Goal: Use online tool/utility: Utilize a website feature to perform a specific function

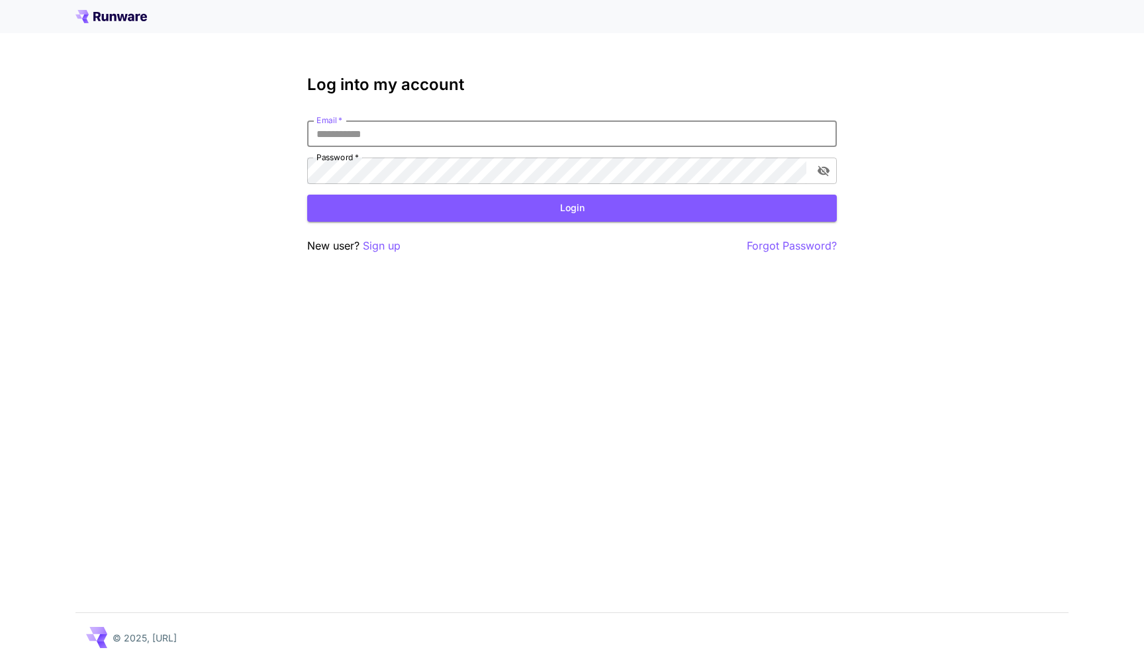
type input "**********"
click at [572, 208] on button "Login" at bounding box center [572, 208] width 530 height 27
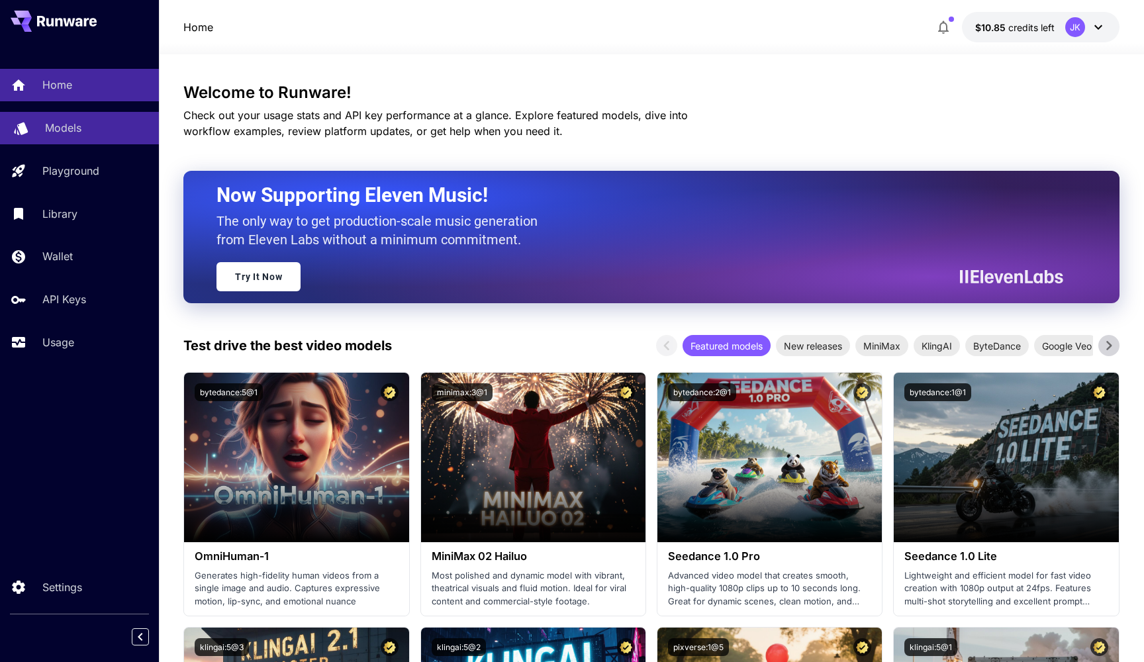
click at [95, 130] on div "Models" at bounding box center [96, 128] width 103 height 16
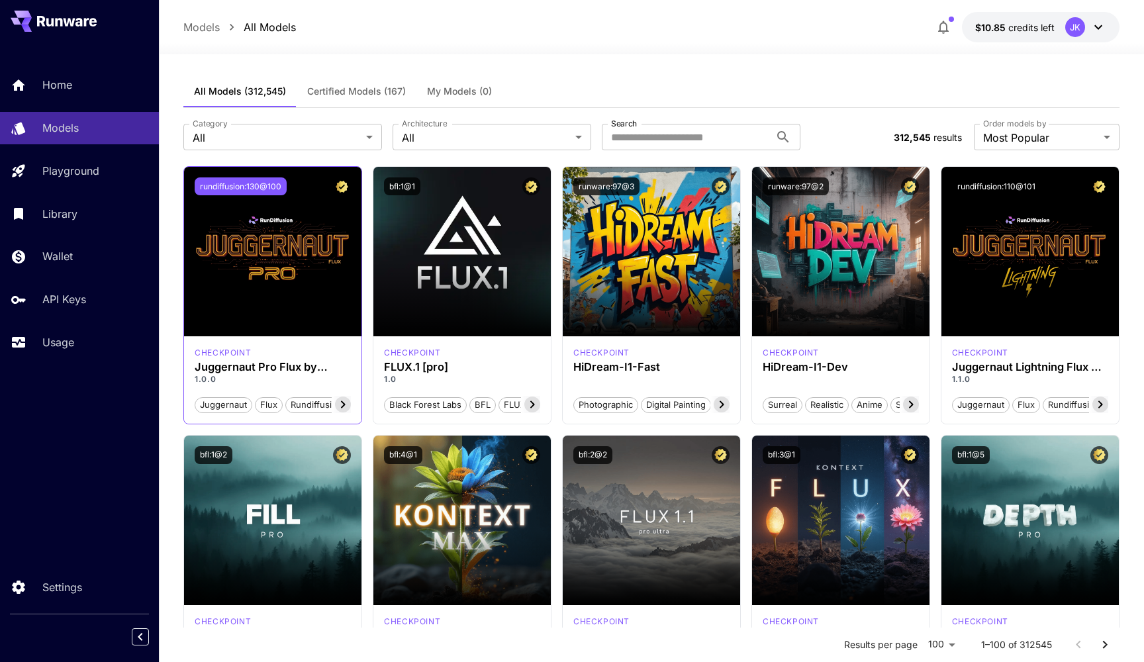
click at [250, 188] on button "rundiffusion:130@100" at bounding box center [241, 186] width 92 height 18
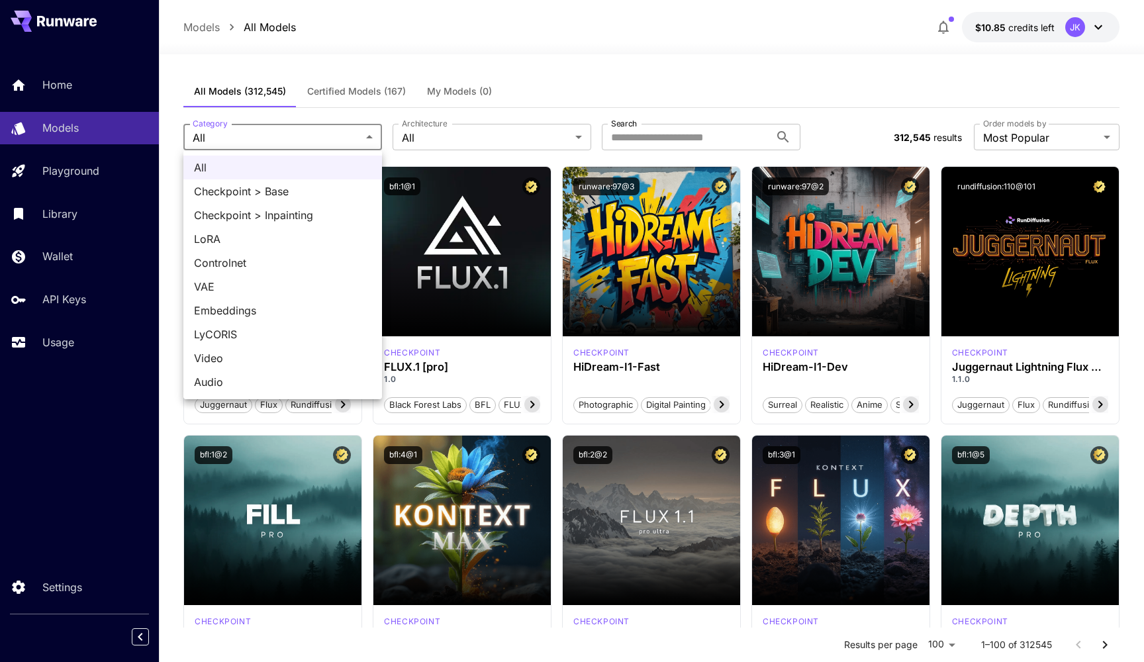
click at [627, 100] on div at bounding box center [572, 331] width 1144 height 662
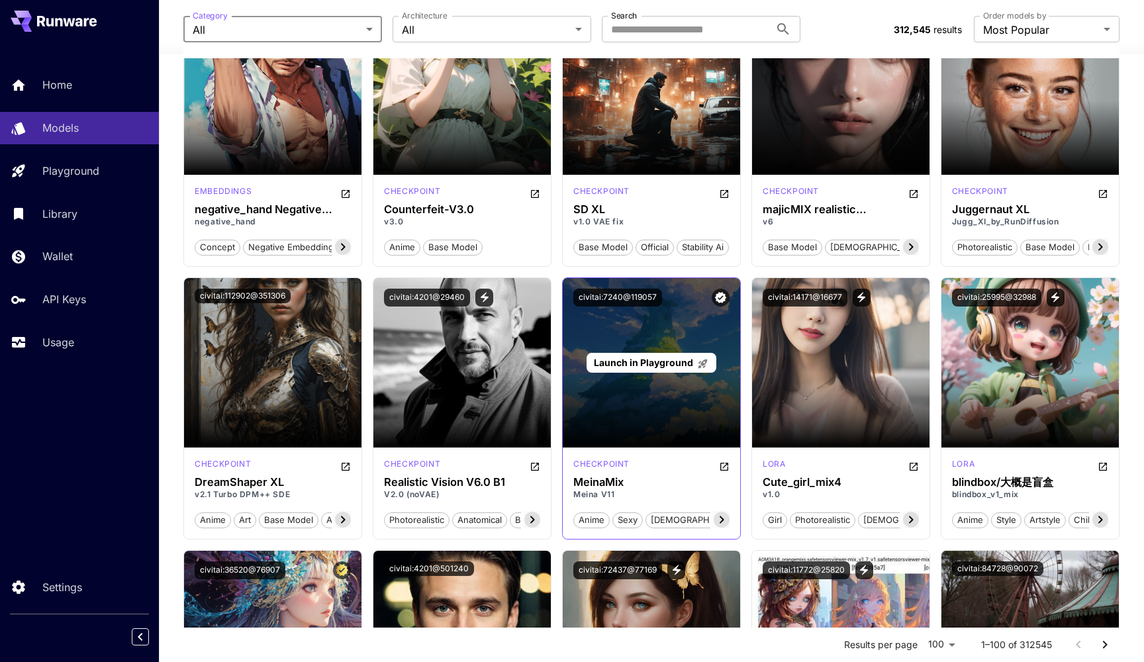
scroll to position [2063, 0]
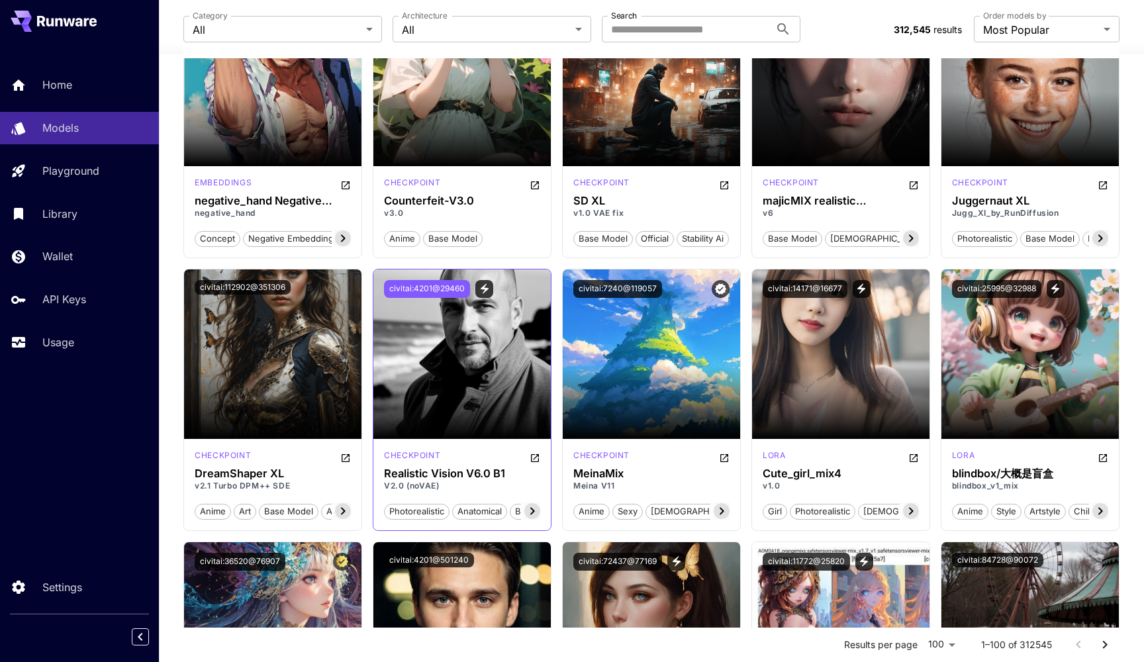
click at [450, 291] on button "civitai:4201@29460" at bounding box center [427, 289] width 86 height 18
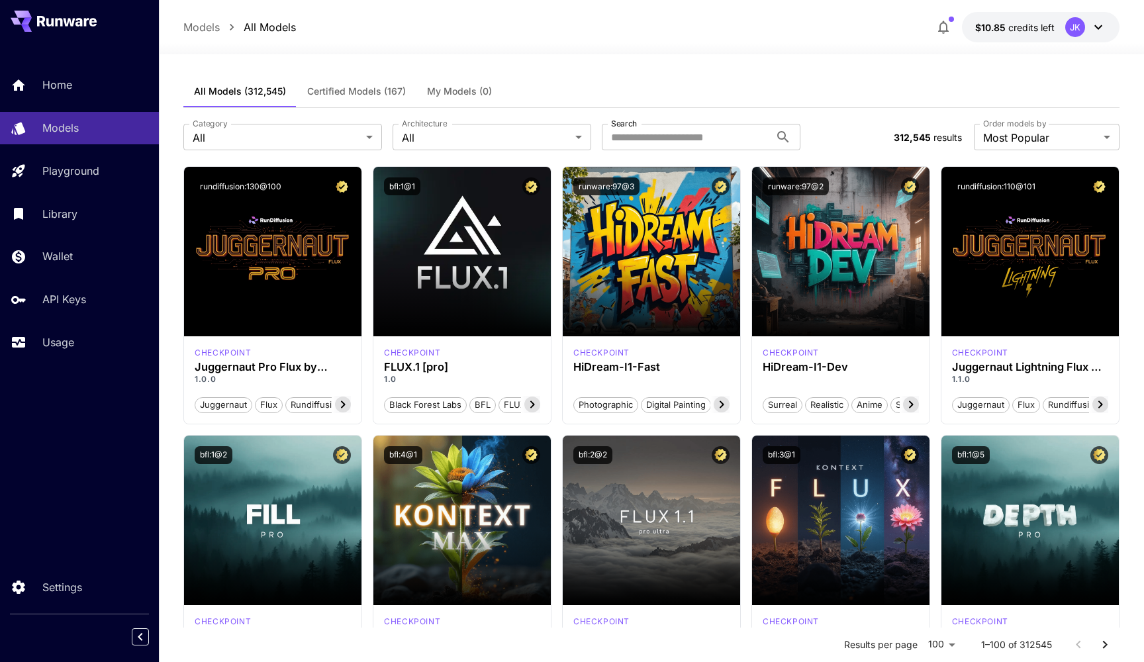
scroll to position [0, 0]
click at [375, 93] on span "Certified Models (167)" at bounding box center [356, 91] width 99 height 12
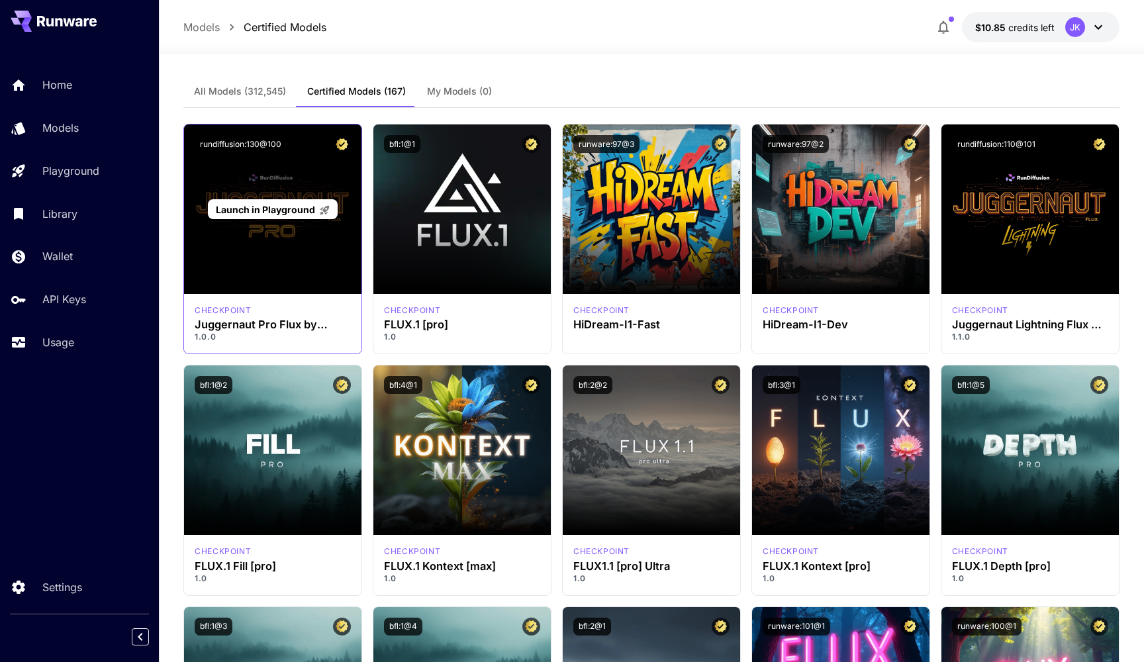
click at [292, 254] on div "Launch in Playground" at bounding box center [272, 208] width 177 height 169
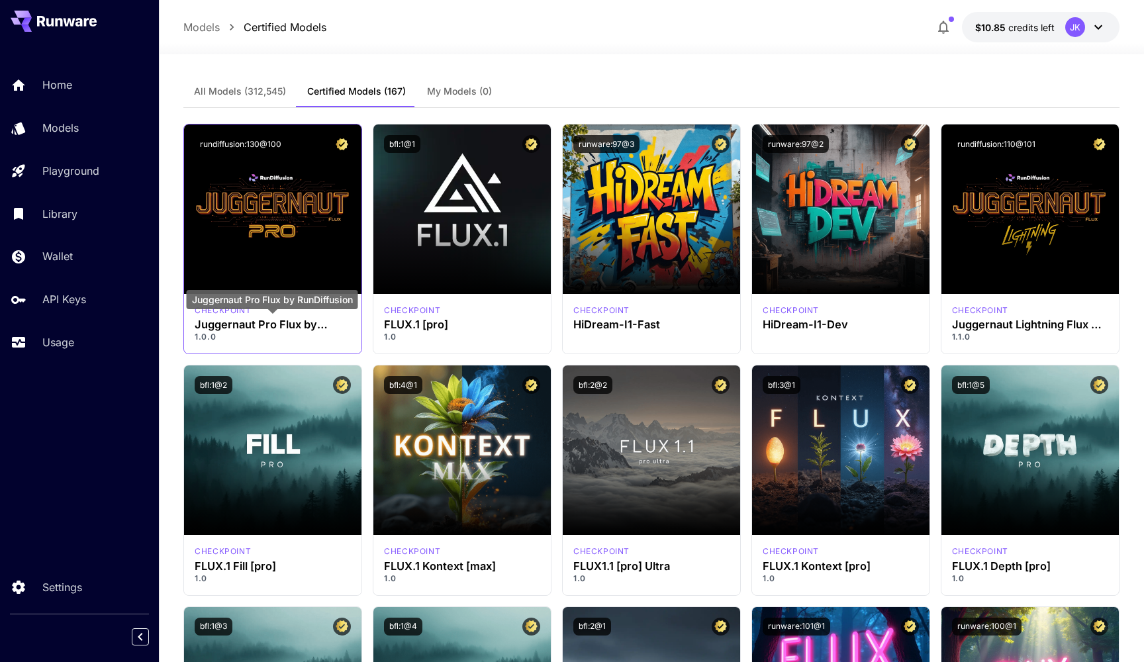
click at [246, 326] on h3 "Juggernaut Pro Flux by RunDiffusion" at bounding box center [273, 324] width 156 height 13
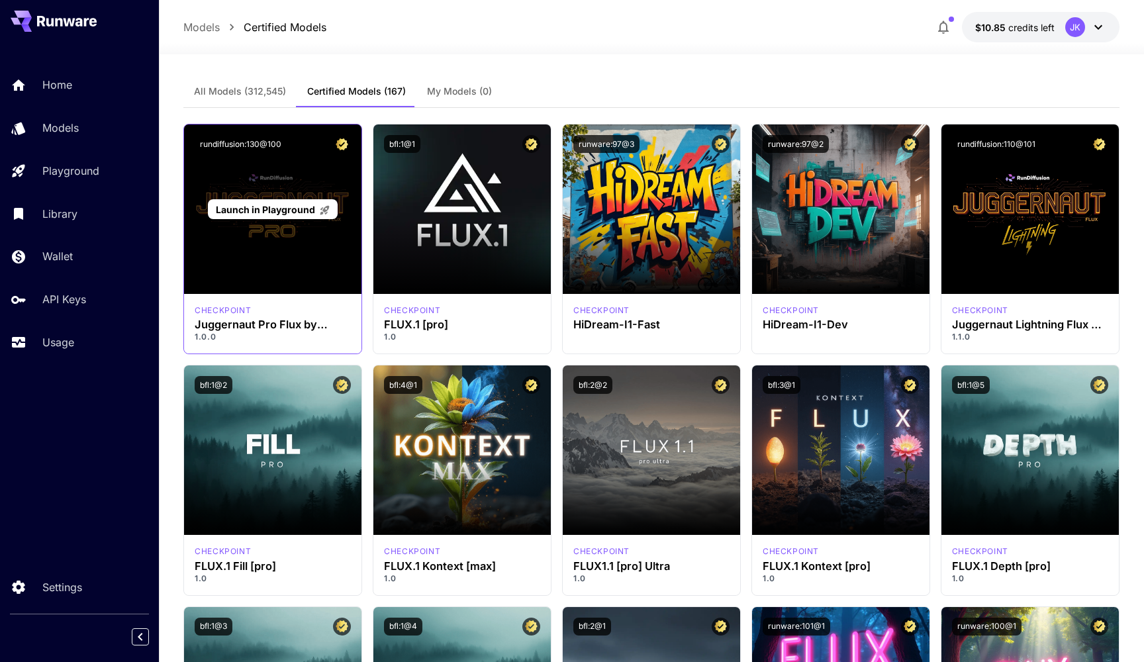
click at [300, 210] on span "Launch in Playground" at bounding box center [265, 209] width 99 height 11
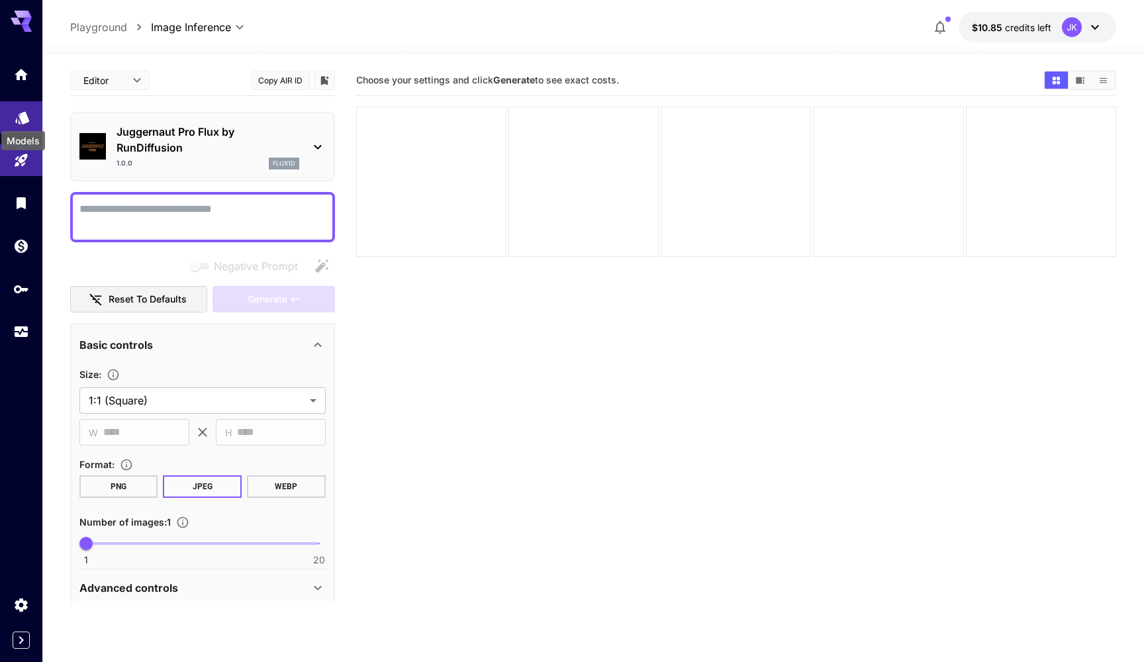
click at [24, 118] on icon "Models" at bounding box center [22, 113] width 14 height 13
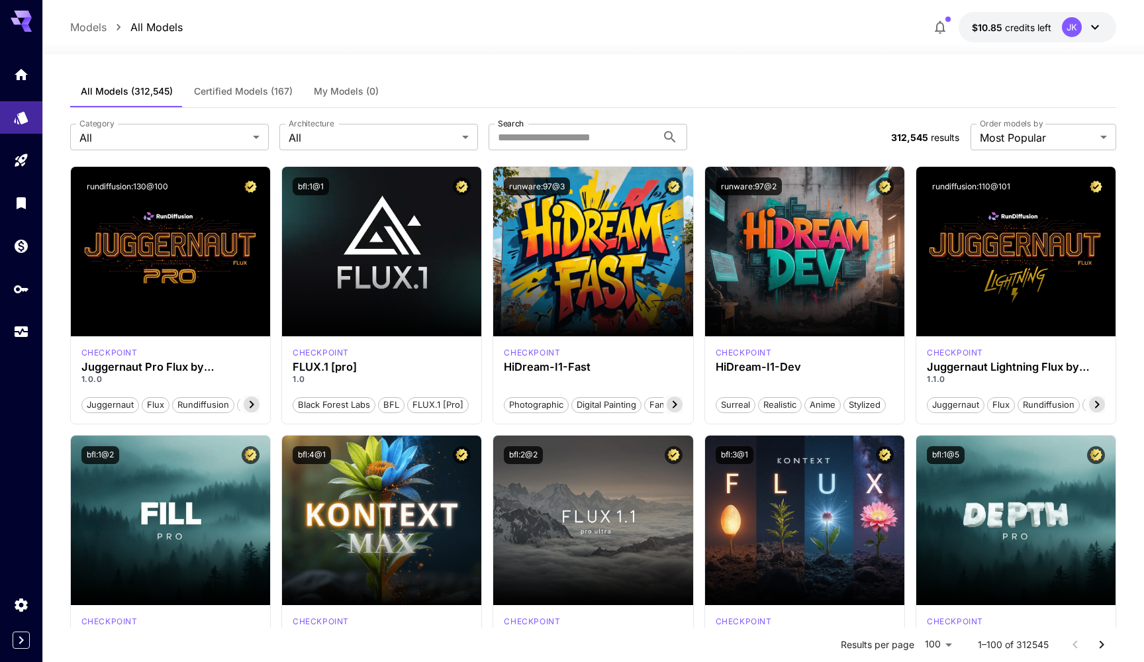
click at [228, 84] on button "Certified Models (167)" at bounding box center [243, 91] width 120 height 32
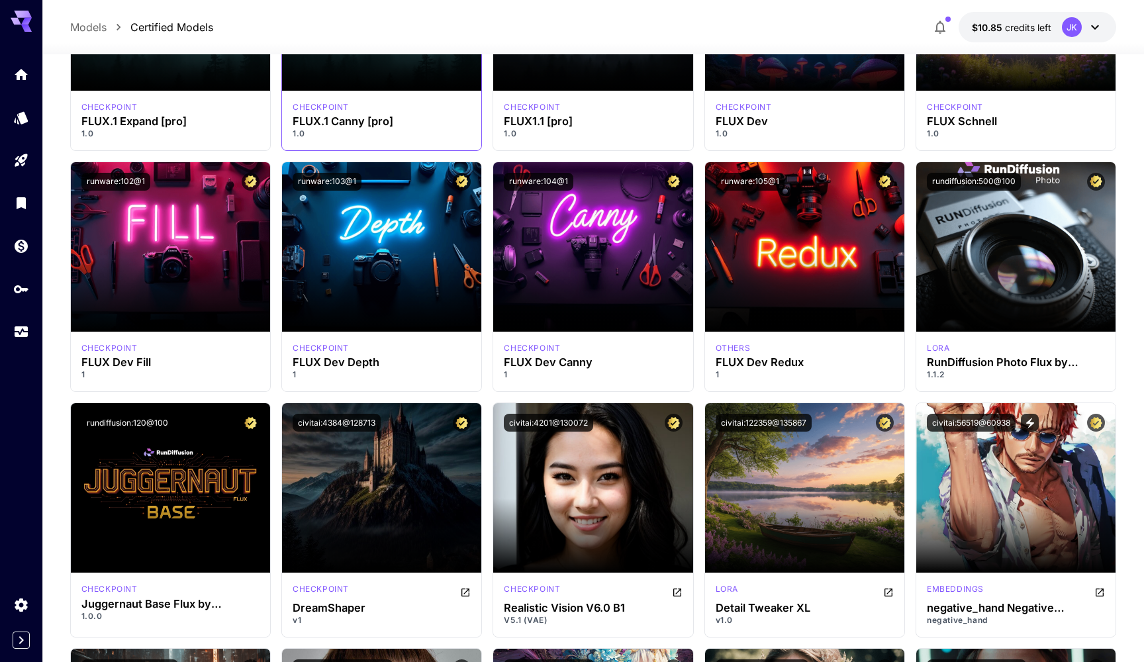
scroll to position [690, 0]
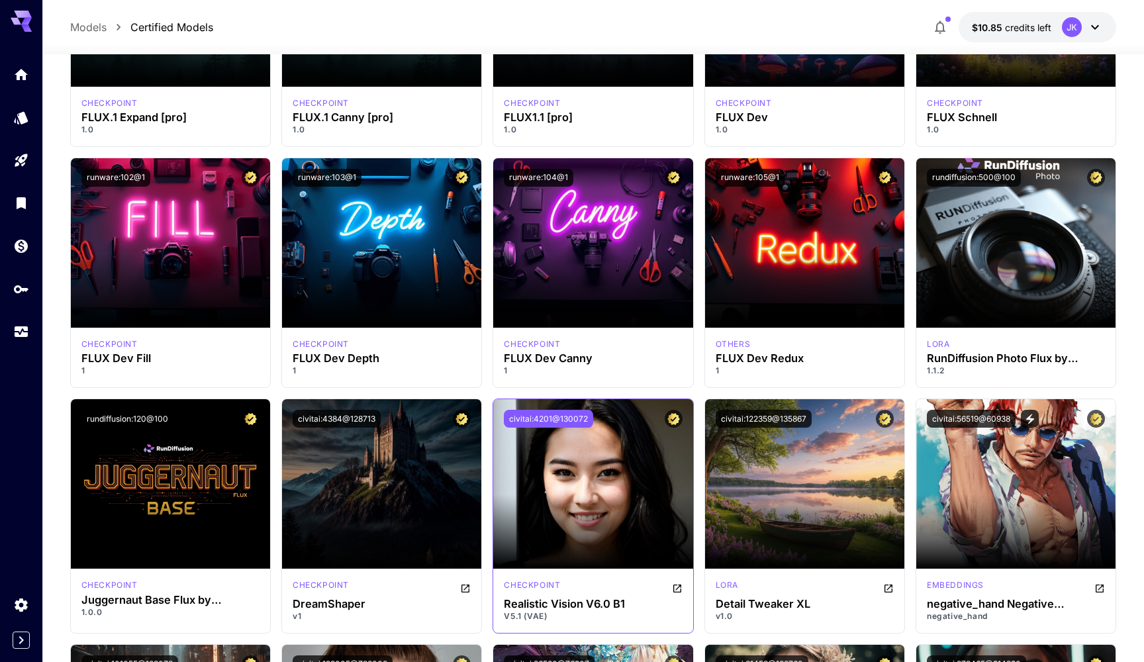
click at [561, 418] on button "civitai:4201@130072" at bounding box center [548, 419] width 89 height 18
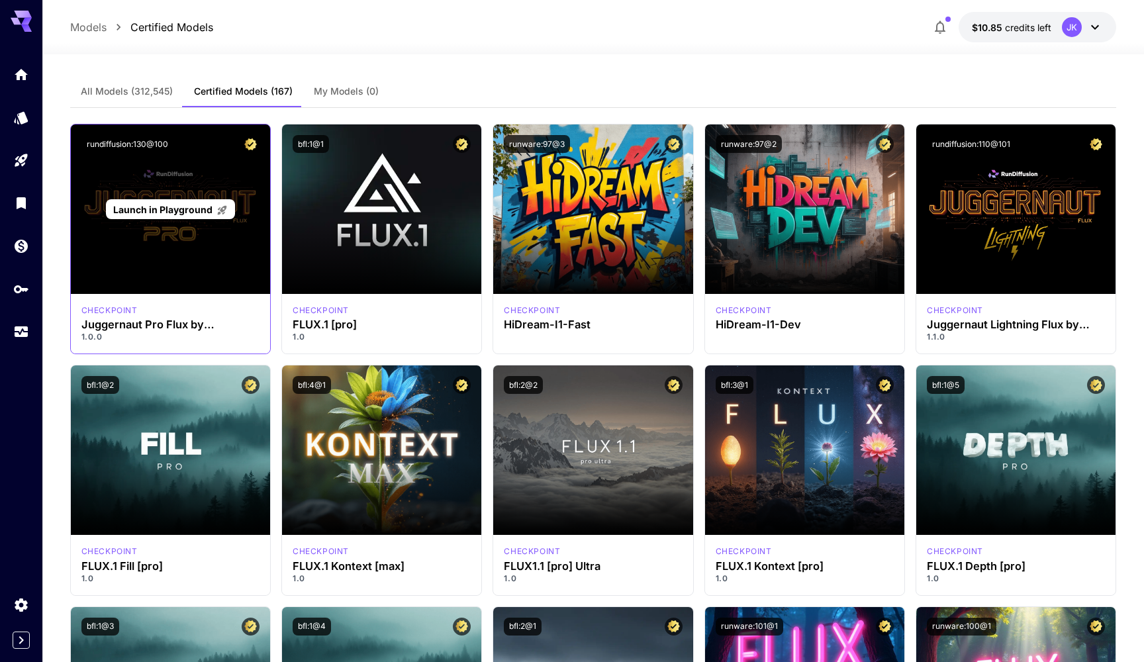
scroll to position [0, 0]
click at [207, 173] on div "Launch in Playground" at bounding box center [170, 208] width 199 height 169
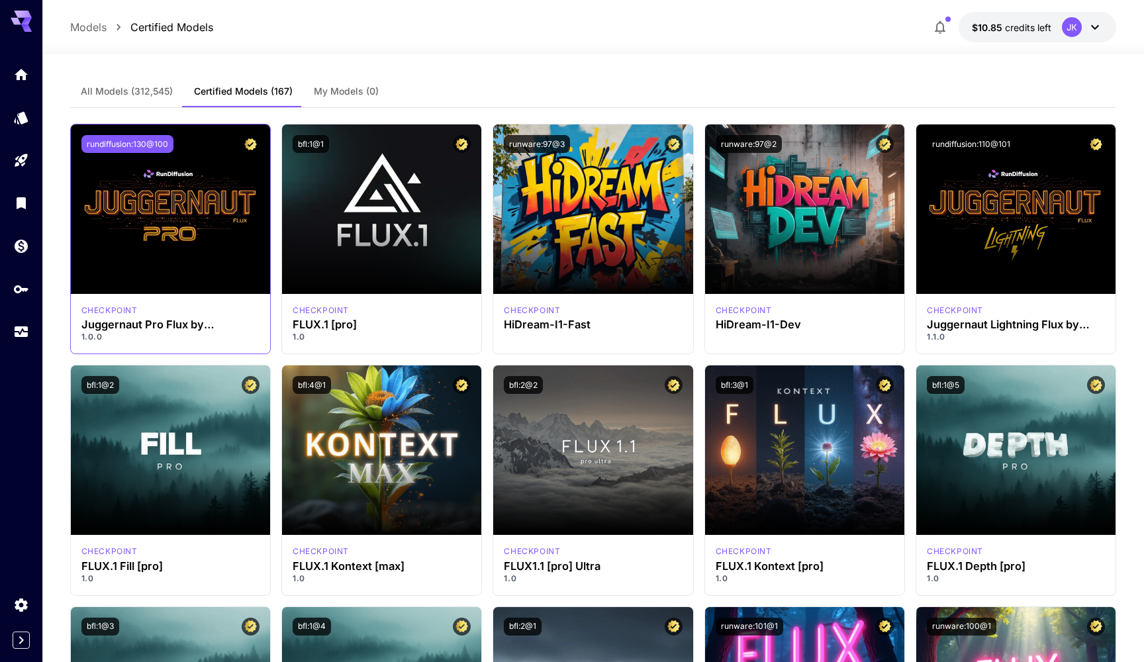
click at [146, 150] on button "rundiffusion:130@100" at bounding box center [127, 144] width 92 height 18
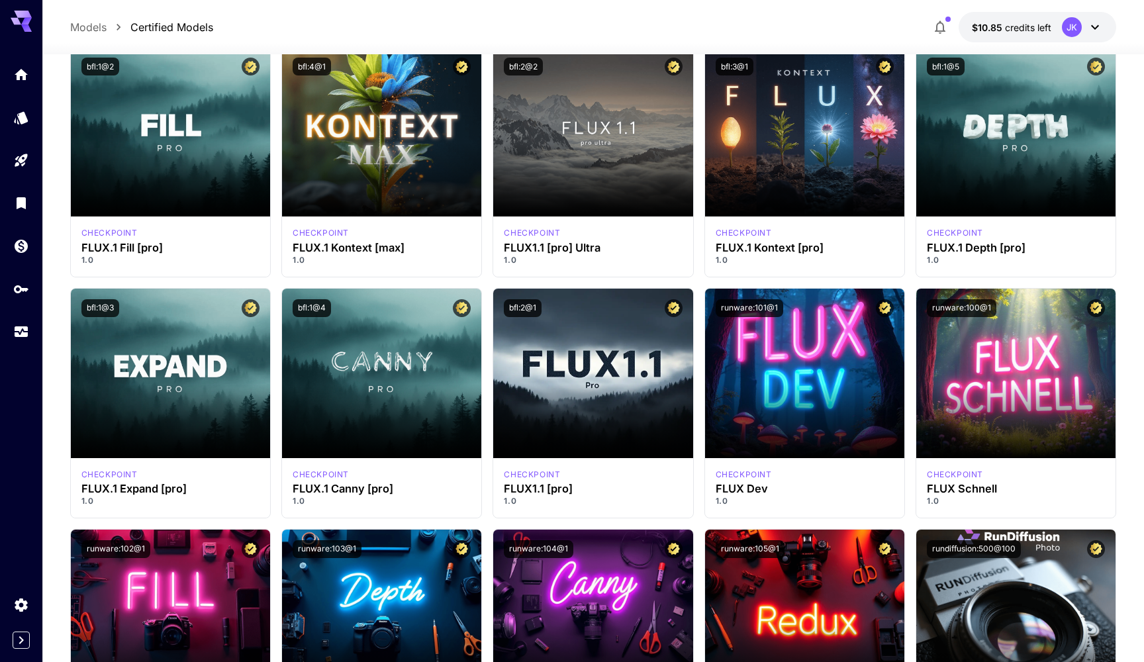
scroll to position [319, 0]
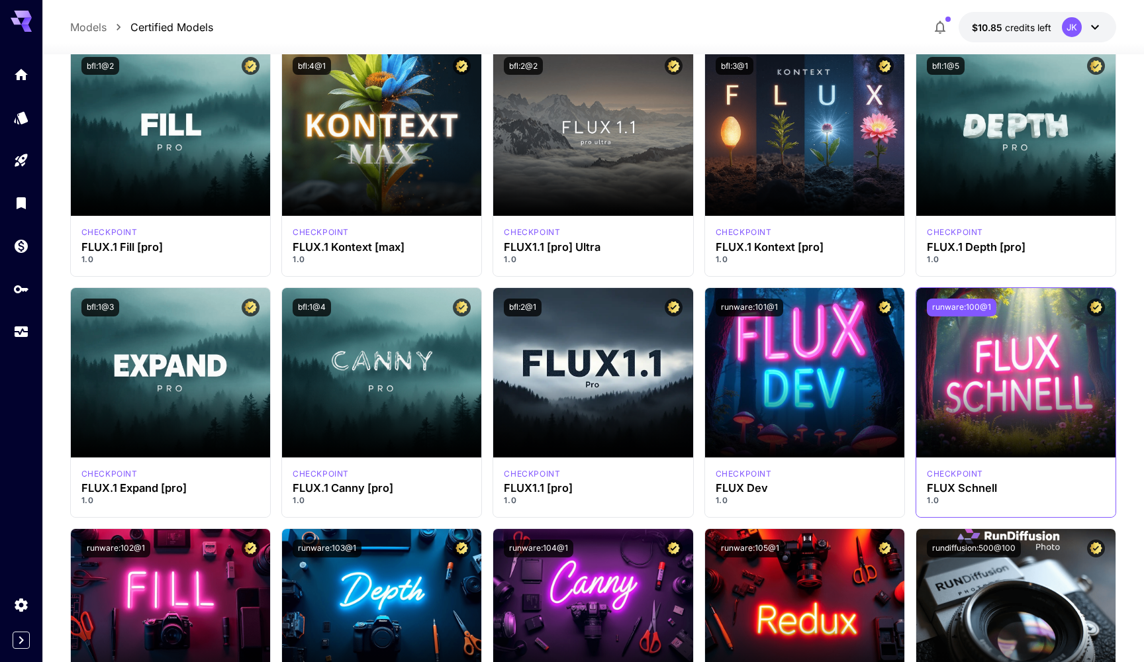
click at [976, 313] on button "runware:100@1" at bounding box center [962, 308] width 70 height 18
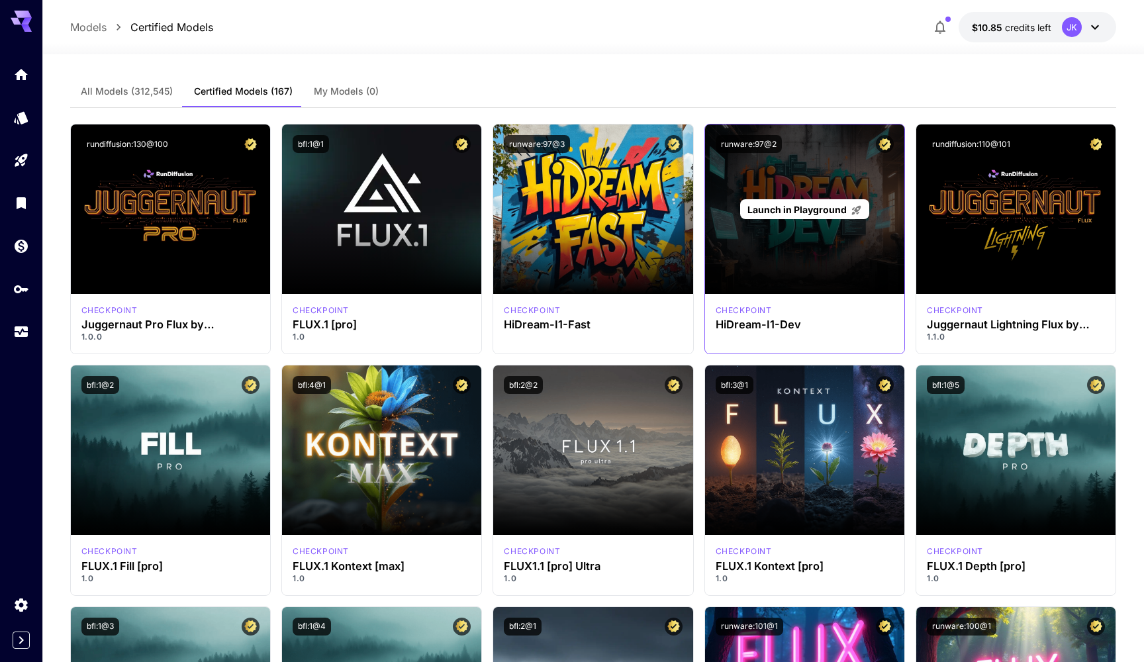
scroll to position [0, 0]
click at [816, 234] on div "Launch in Playground" at bounding box center [804, 208] width 199 height 169
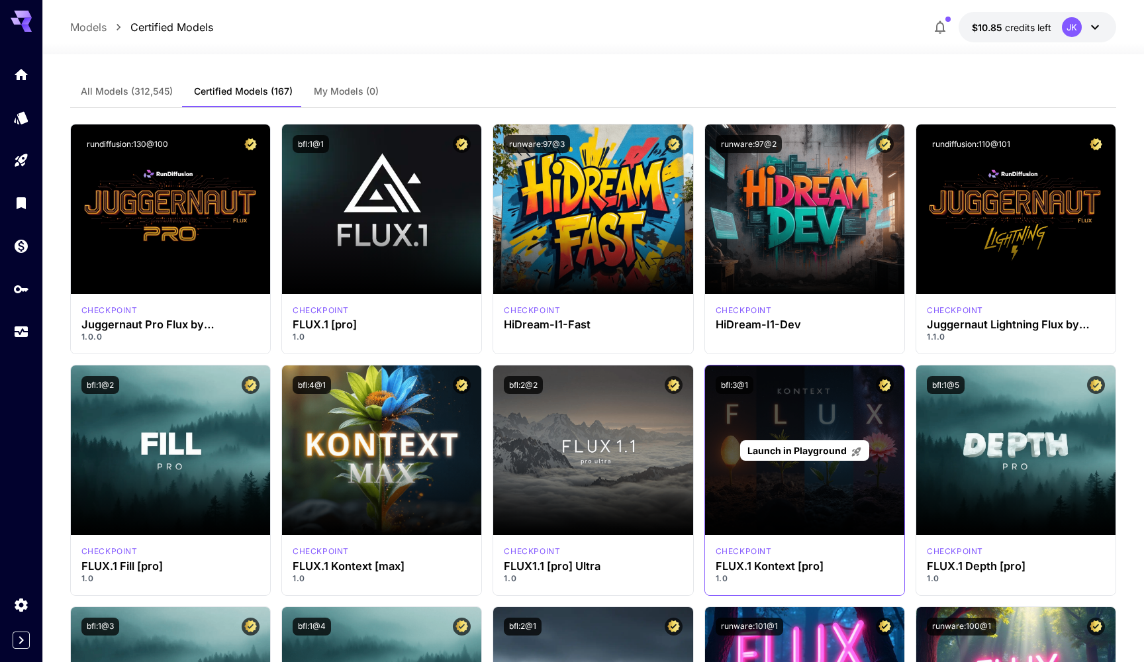
click at [818, 430] on div "Launch in Playground" at bounding box center [804, 449] width 199 height 169
click at [818, 449] on span "Launch in Playground" at bounding box center [796, 450] width 99 height 11
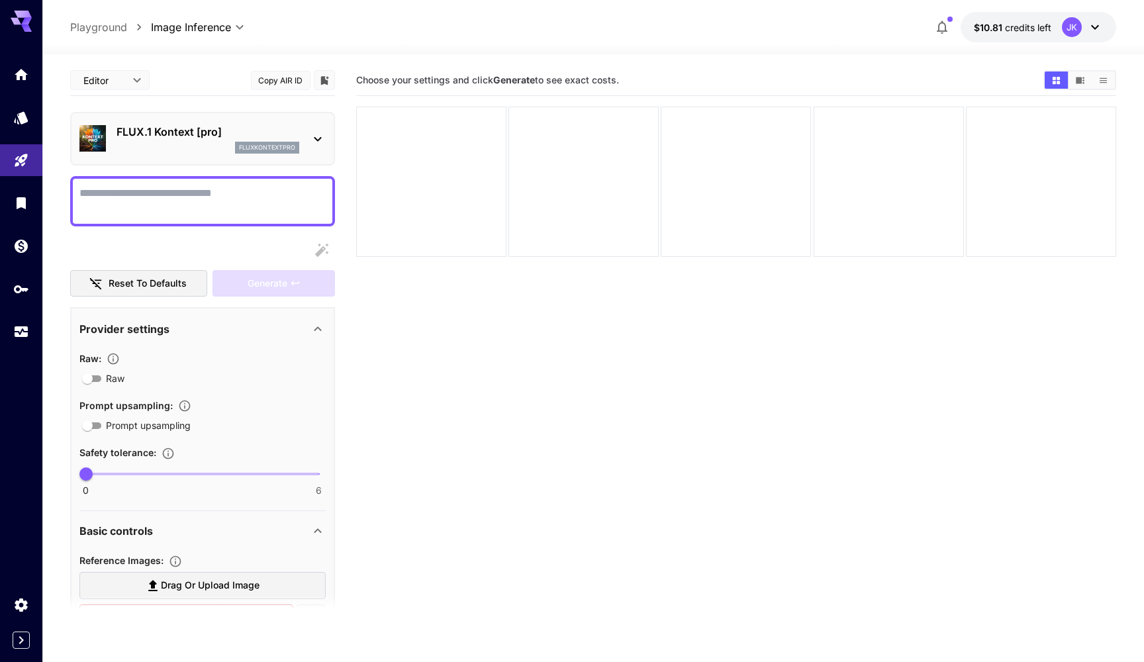
click at [318, 139] on icon at bounding box center [317, 139] width 7 height 5
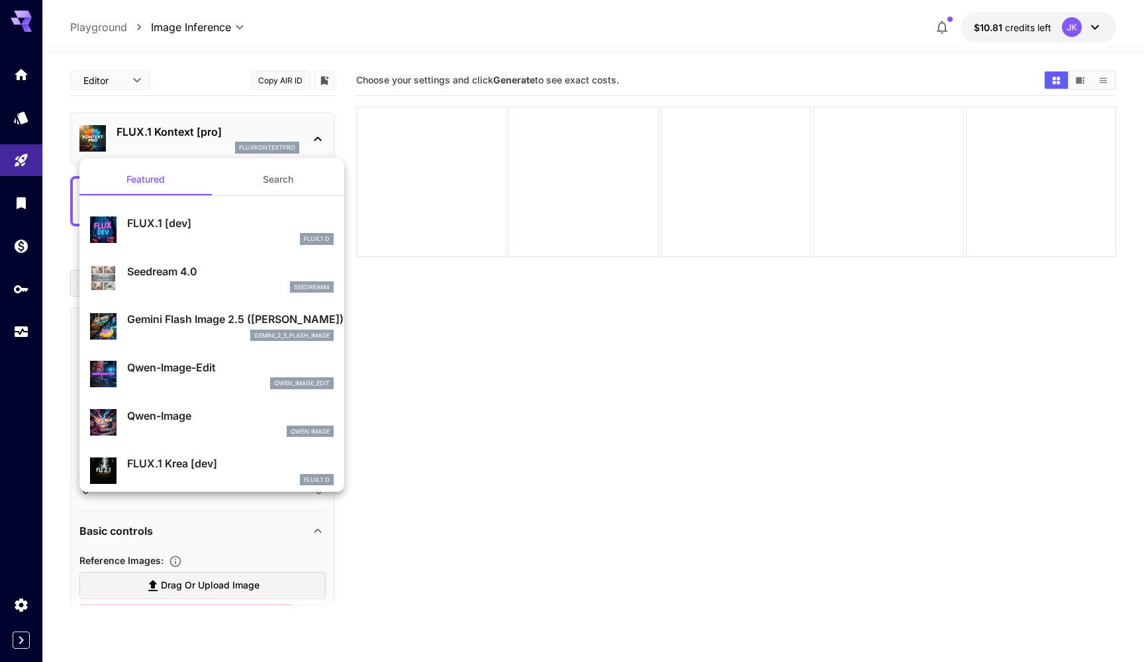
click at [318, 139] on div at bounding box center [572, 331] width 1144 height 662
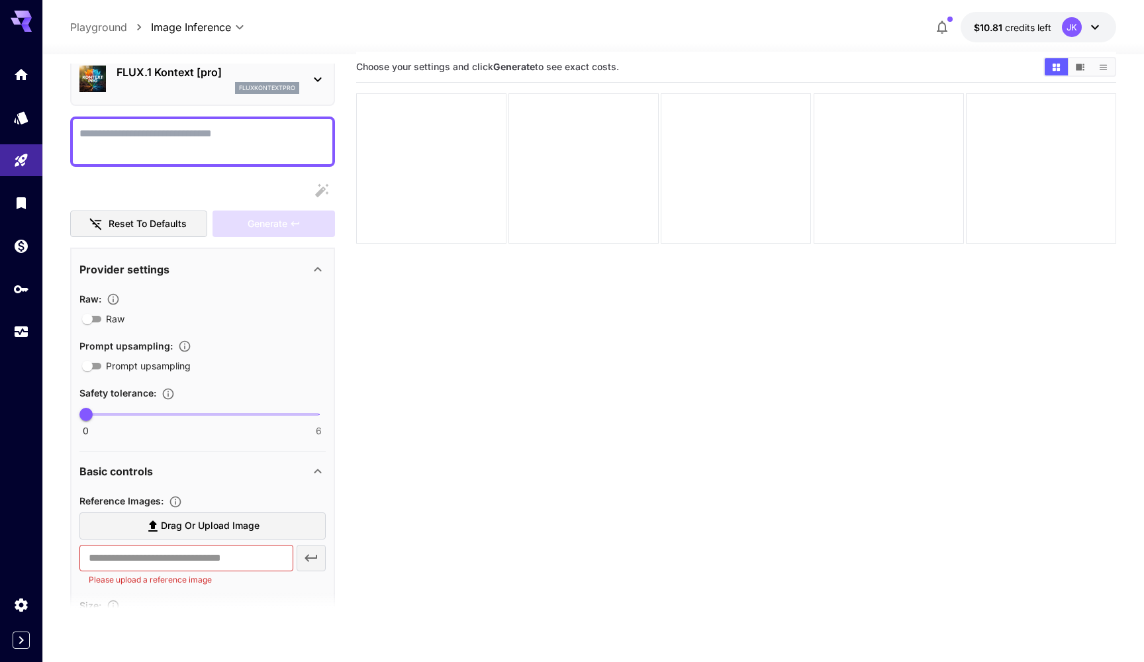
scroll to position [44, 0]
